Goal: Check status: Check status

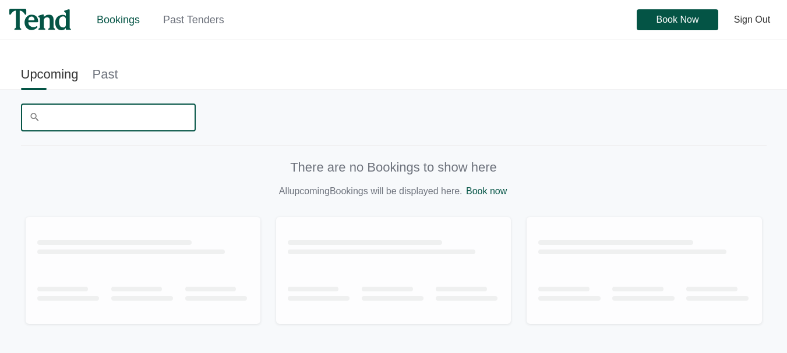
click at [106, 122] on input "Search" at bounding box center [108, 118] width 175 height 28
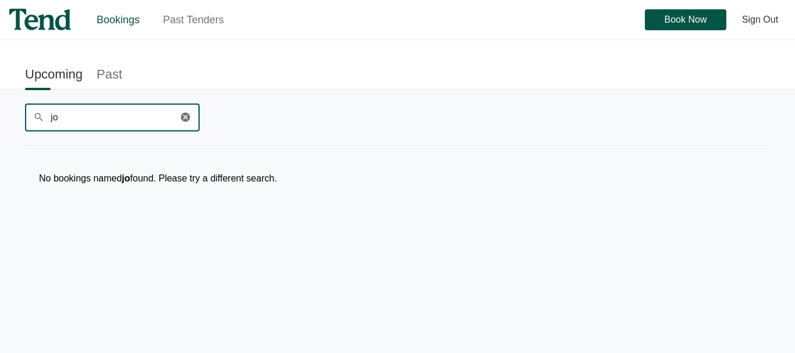
type input "jo"
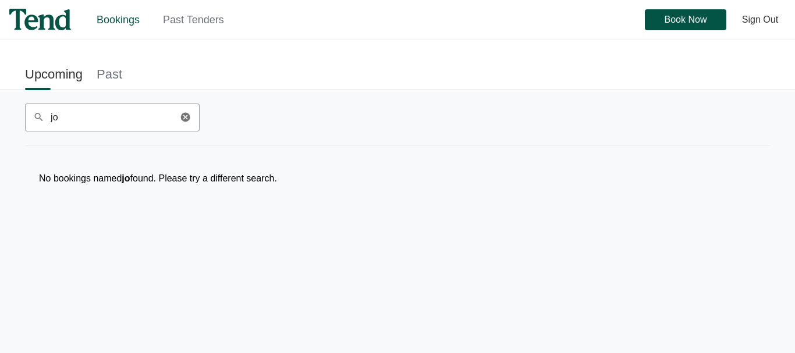
click at [199, 23] on link "Past Tenders" at bounding box center [193, 20] width 61 height 12
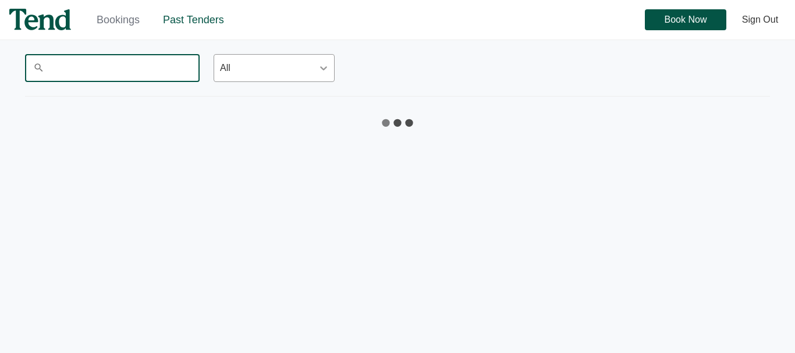
click at [129, 67] on input "Search" at bounding box center [112, 68] width 175 height 28
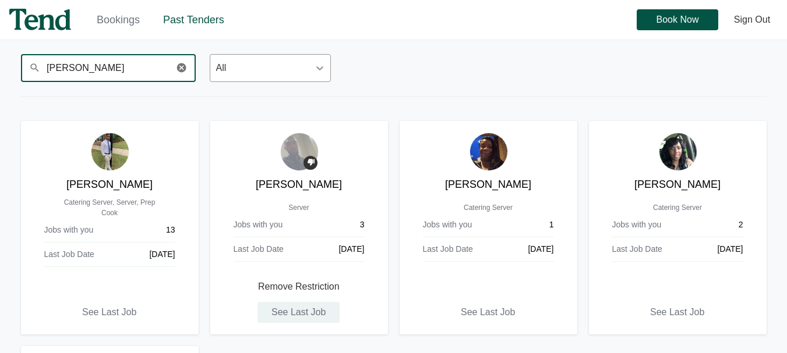
type input "[PERSON_NAME]"
click at [294, 313] on span "See Last Job" at bounding box center [298, 313] width 54 height 0
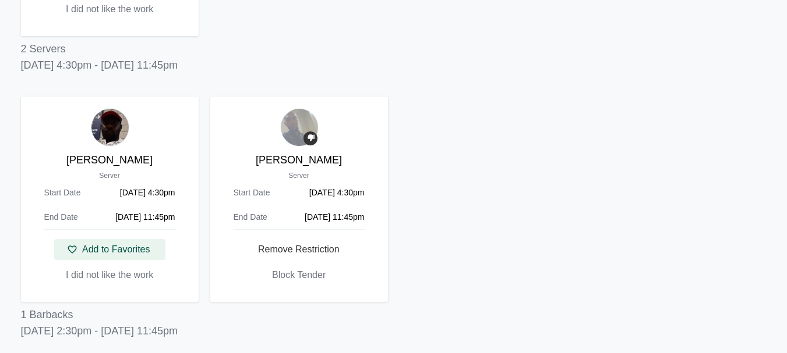
scroll to position [680, 0]
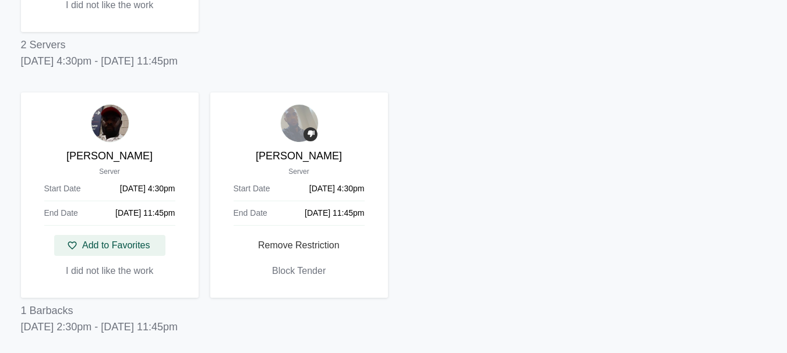
click at [293, 113] on img at bounding box center [299, 123] width 38 height 38
click at [327, 246] on span "Remove Restriction" at bounding box center [299, 246] width 82 height 0
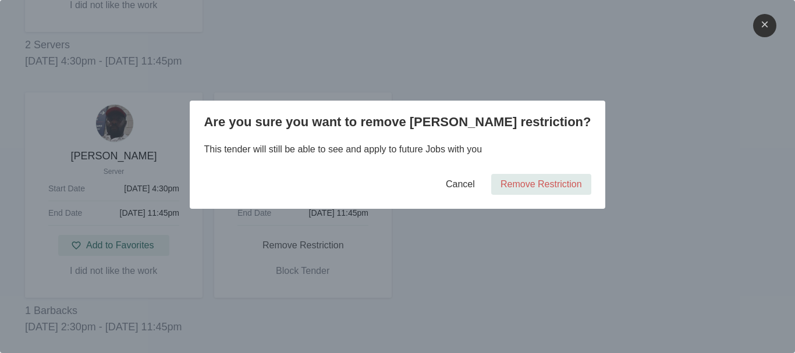
click at [510, 185] on span "Remove Restriction" at bounding box center [542, 185] width 82 height 0
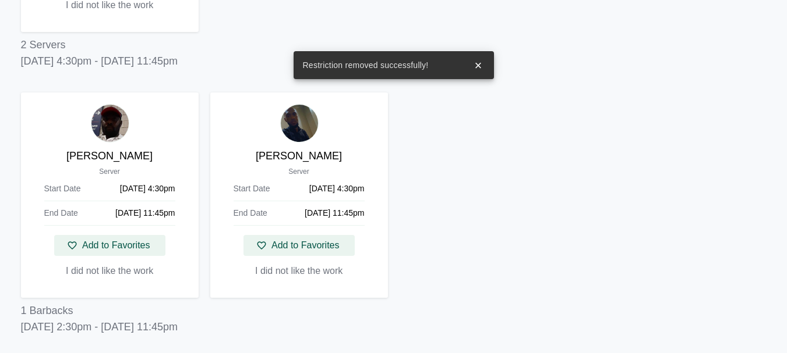
click at [305, 128] on img at bounding box center [299, 123] width 38 height 38
click at [302, 128] on img at bounding box center [299, 123] width 38 height 38
drag, startPoint x: 302, startPoint y: 128, endPoint x: 293, endPoint y: 150, distance: 24.0
click at [293, 150] on div "[PERSON_NAME] Server Start Date [DATE] 4:30pm End Date [DATE] 11:45pm favorite_…" at bounding box center [299, 196] width 178 height 206
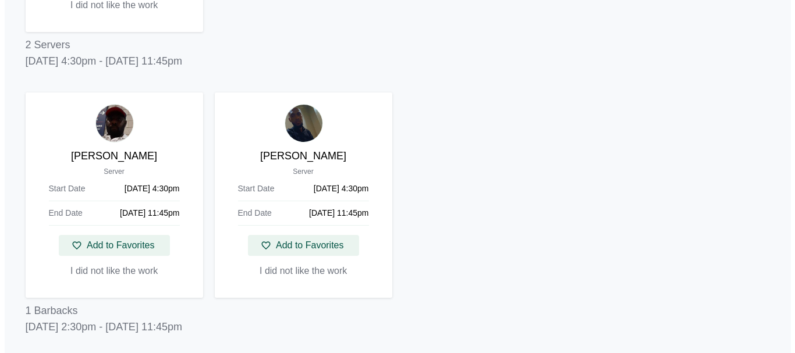
scroll to position [0, 0]
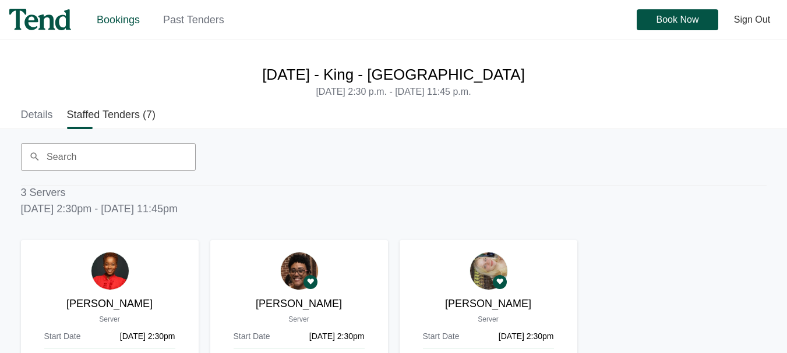
click at [197, 17] on link "Past Tenders" at bounding box center [193, 20] width 61 height 12
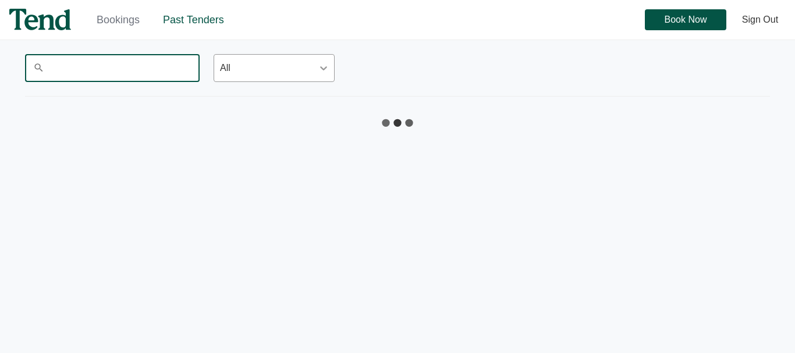
click at [115, 61] on input "Search" at bounding box center [112, 68] width 175 height 28
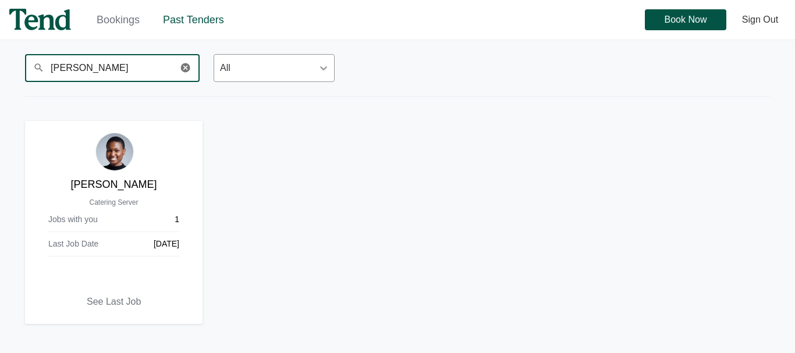
type input "[PERSON_NAME]"
